Goal: Transaction & Acquisition: Purchase product/service

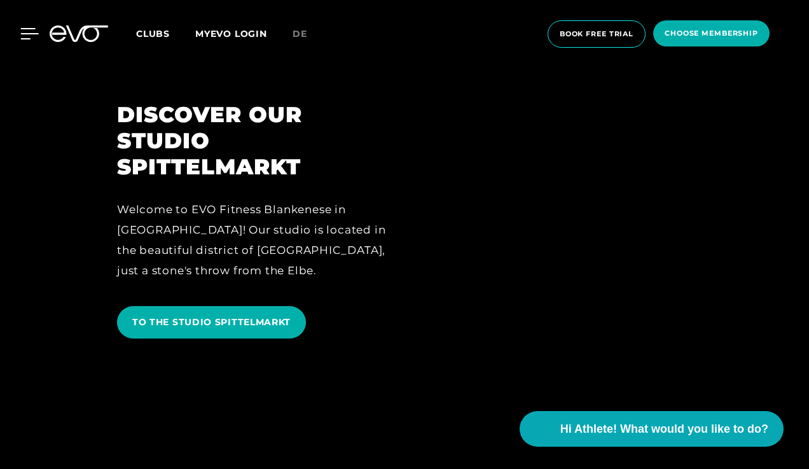
click at [24, 33] on icon at bounding box center [29, 33] width 18 height 11
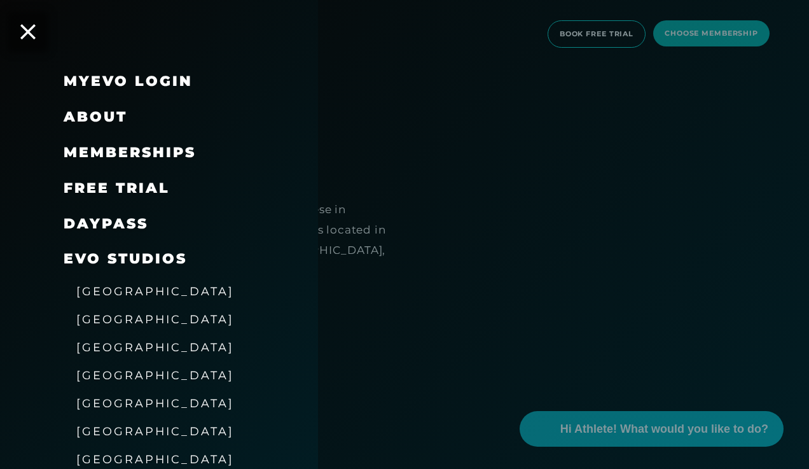
click at [149, 156] on span "Memberships" at bounding box center [130, 152] width 132 height 17
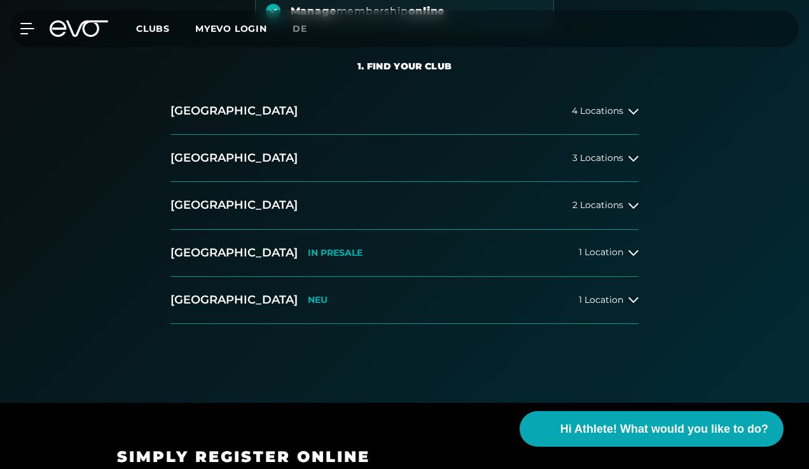
scroll to position [238, 0]
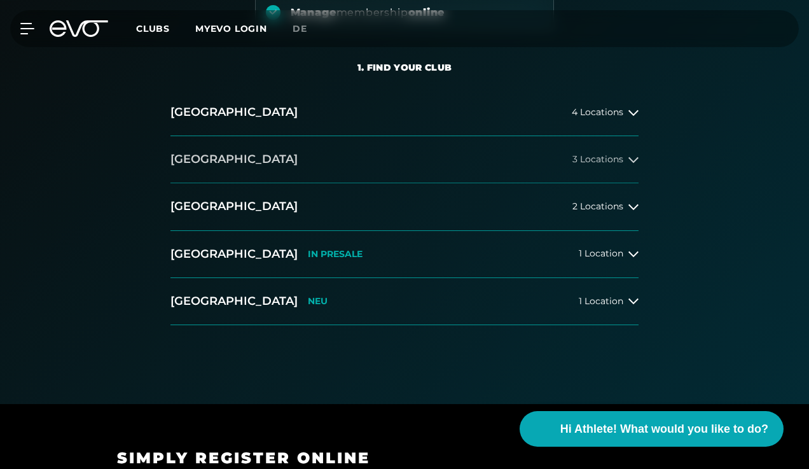
click at [593, 161] on span "3 Locations" at bounding box center [597, 160] width 51 height 10
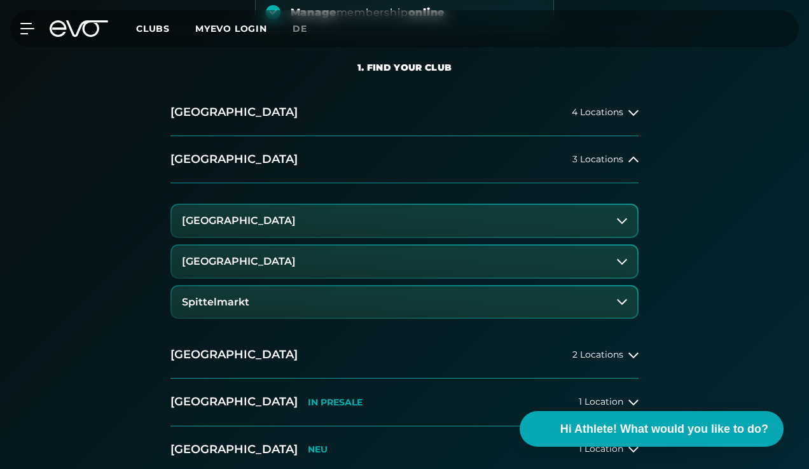
click at [419, 264] on button "[GEOGRAPHIC_DATA]" at bounding box center [405, 261] width 466 height 32
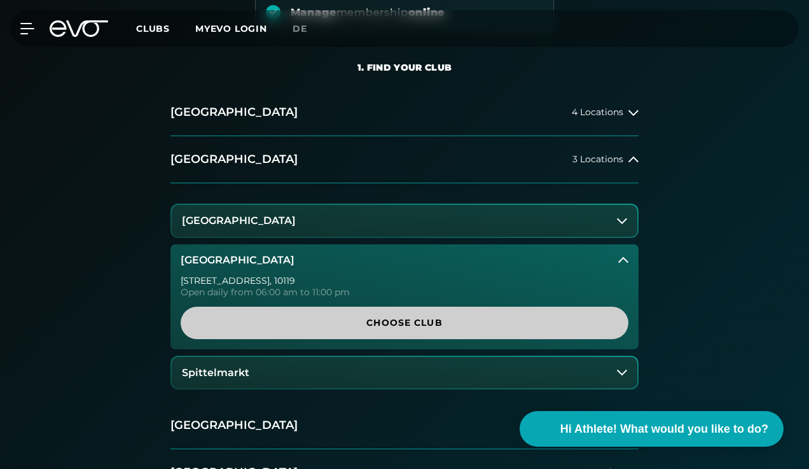
click at [422, 321] on span "Choose Club" at bounding box center [404, 322] width 417 height 13
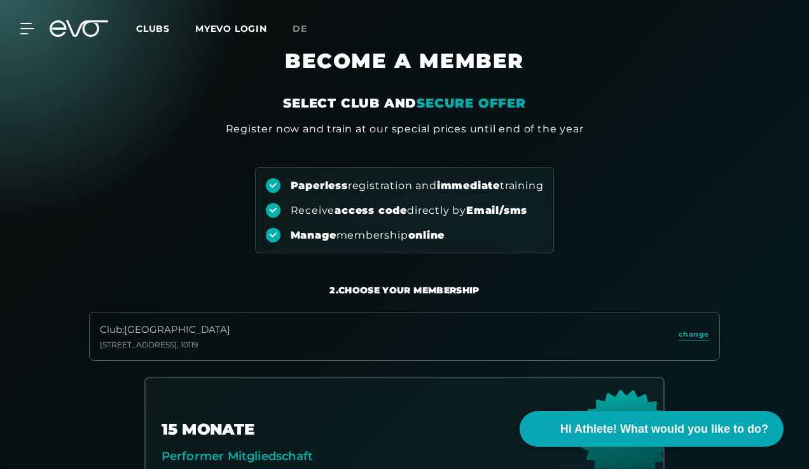
scroll to position [0, 0]
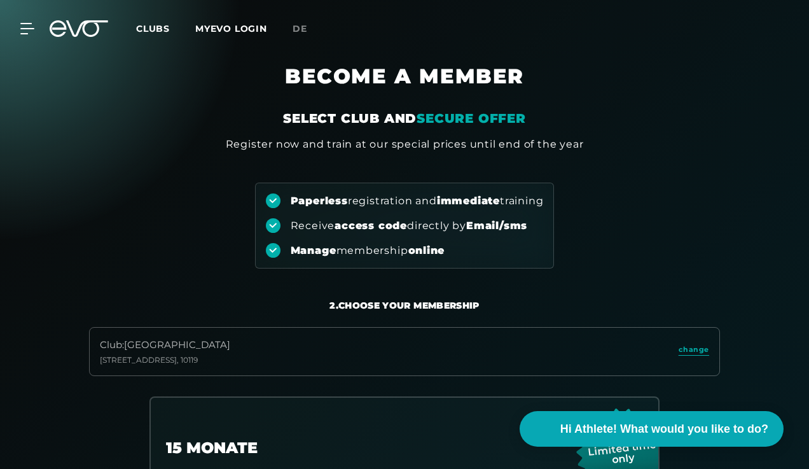
click at [83, 31] on icon at bounding box center [87, 28] width 42 height 17
